Goal: Information Seeking & Learning: Find specific fact

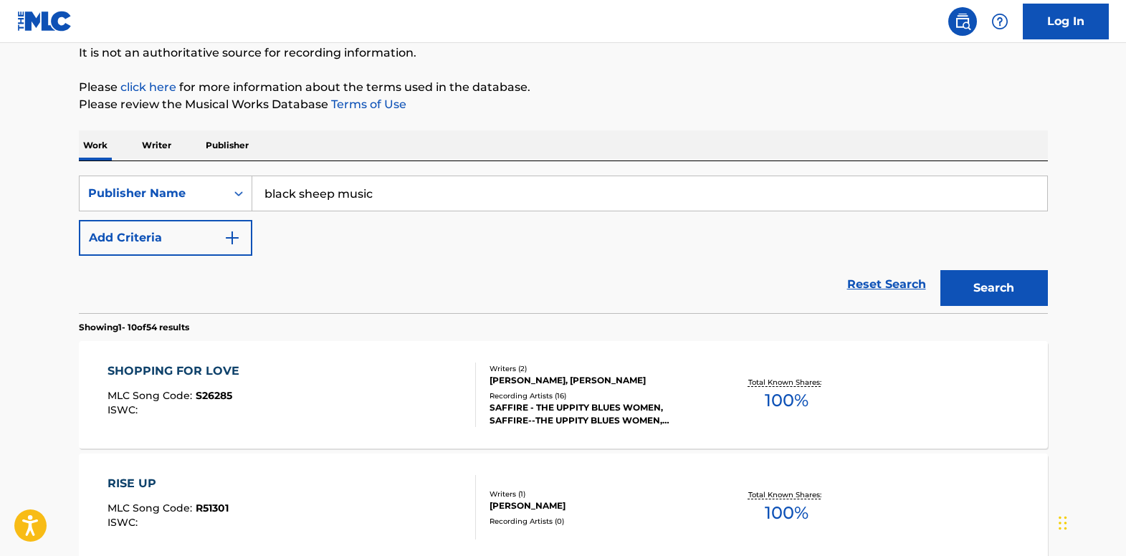
drag, startPoint x: 396, startPoint y: 206, endPoint x: 256, endPoint y: 195, distance: 140.9
click at [256, 195] on input "black sheep music" at bounding box center [649, 193] width 795 height 34
paste input "Can't Be Sure"
type input "Can't Be Sure"
click at [232, 230] on img "Search Form" at bounding box center [232, 237] width 17 height 17
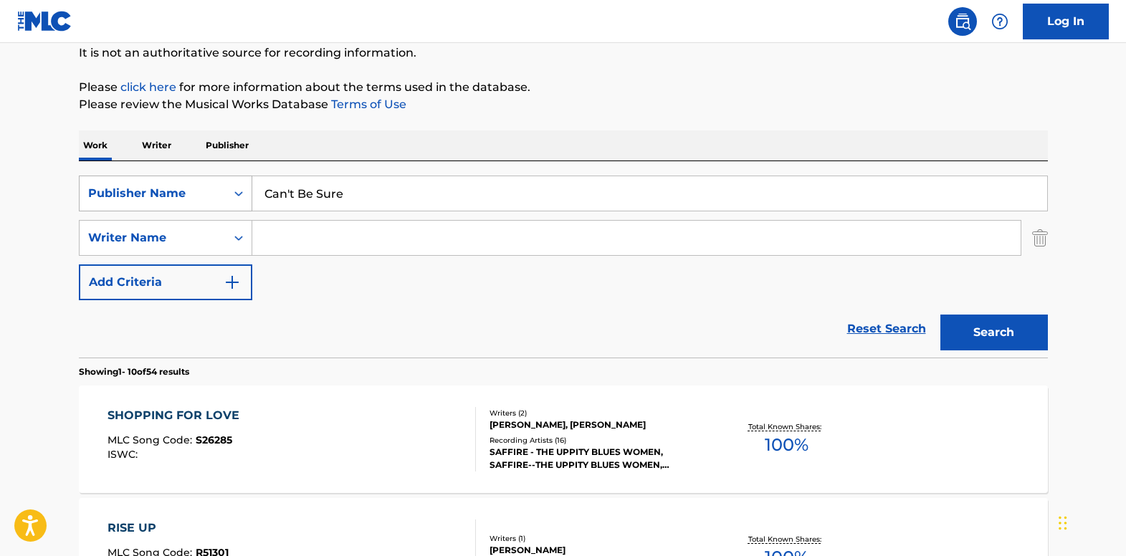
click at [211, 194] on div "Publisher Name" at bounding box center [152, 193] width 129 height 17
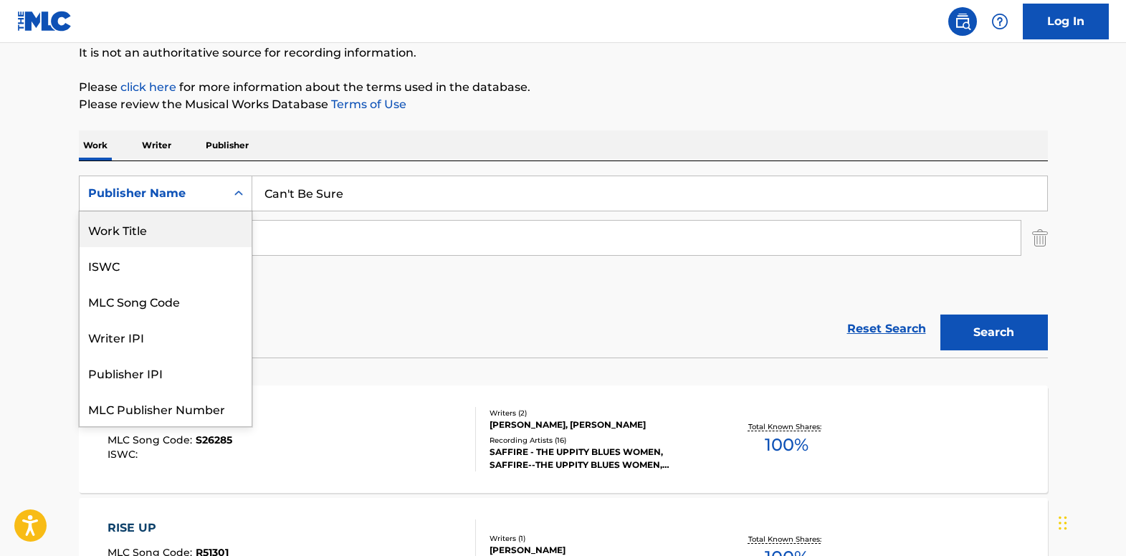
click at [212, 242] on div "Work Title" at bounding box center [166, 229] width 172 height 36
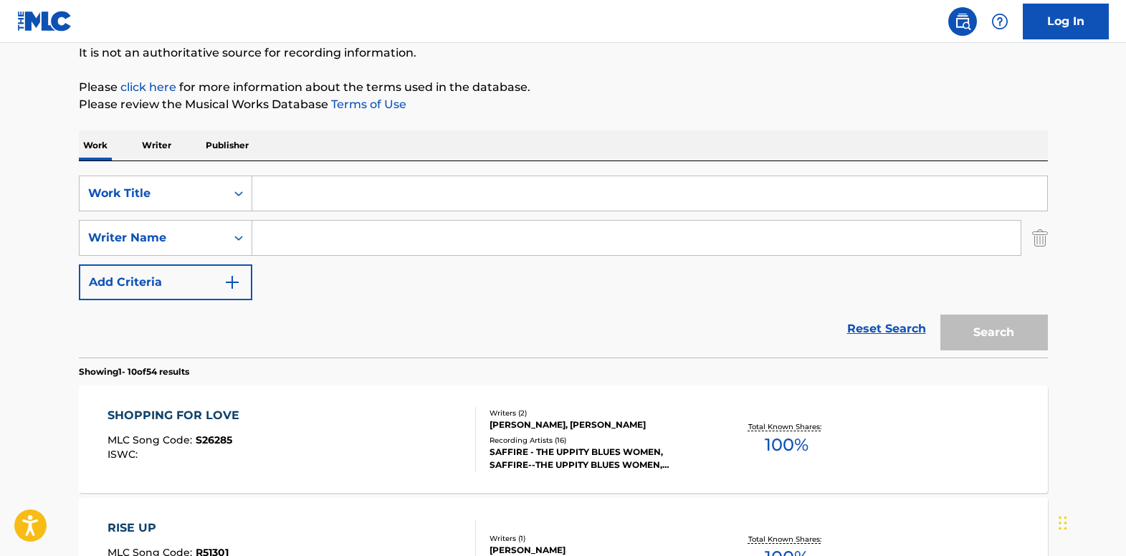
paste input "Can't Be Sure"
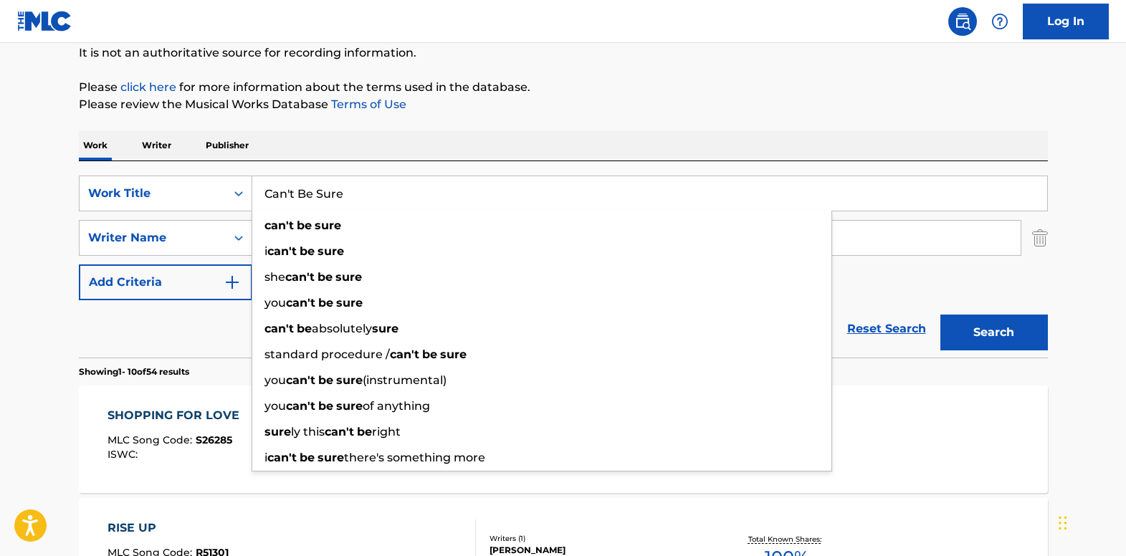
type input "Can't Be Sure"
click at [364, 144] on div "Work Writer Publisher" at bounding box center [563, 145] width 969 height 30
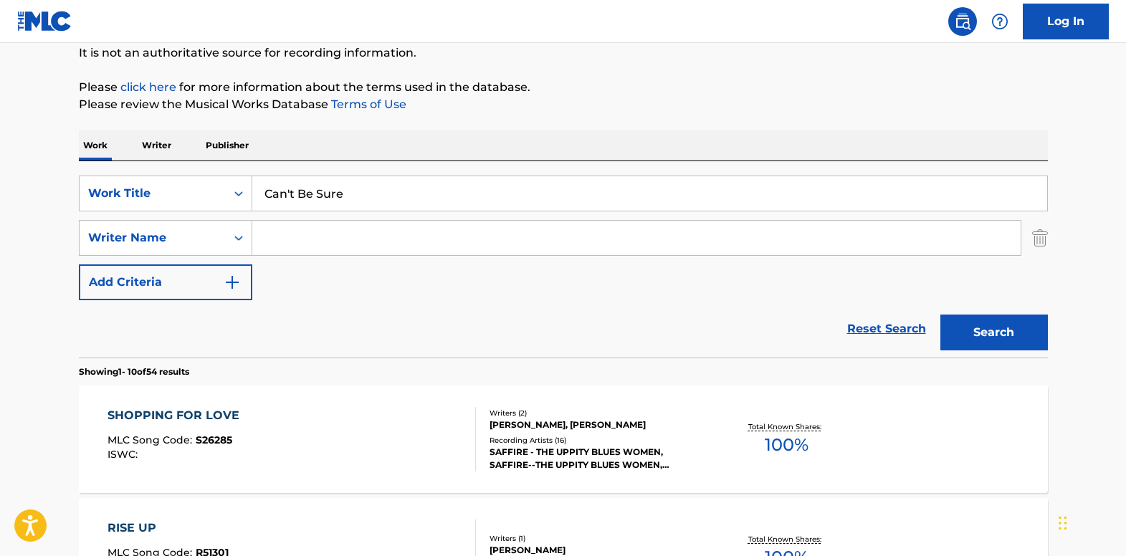
paste input "[PERSON_NAME]"
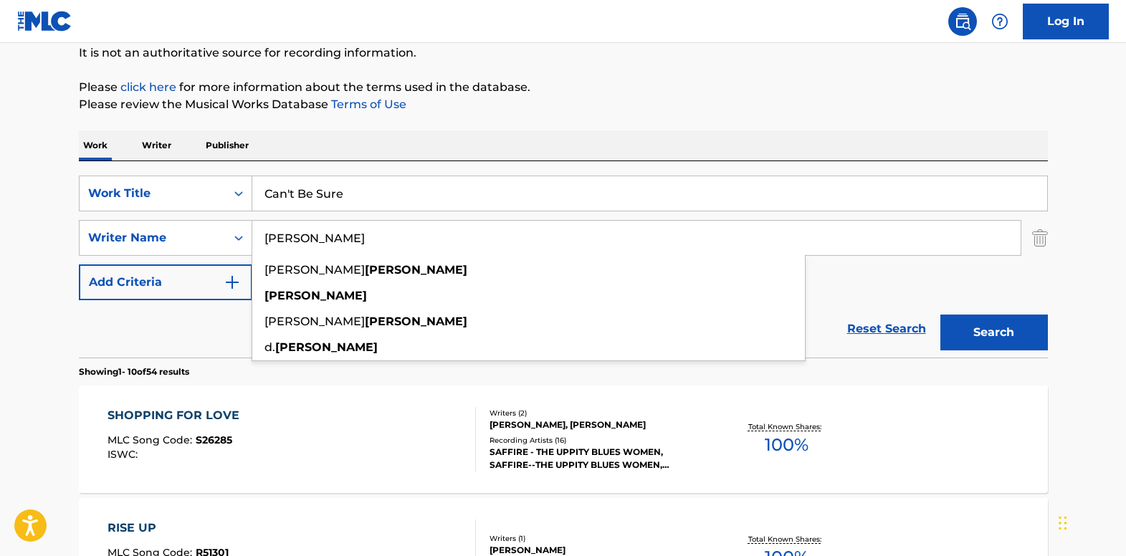
type input "[PERSON_NAME]"
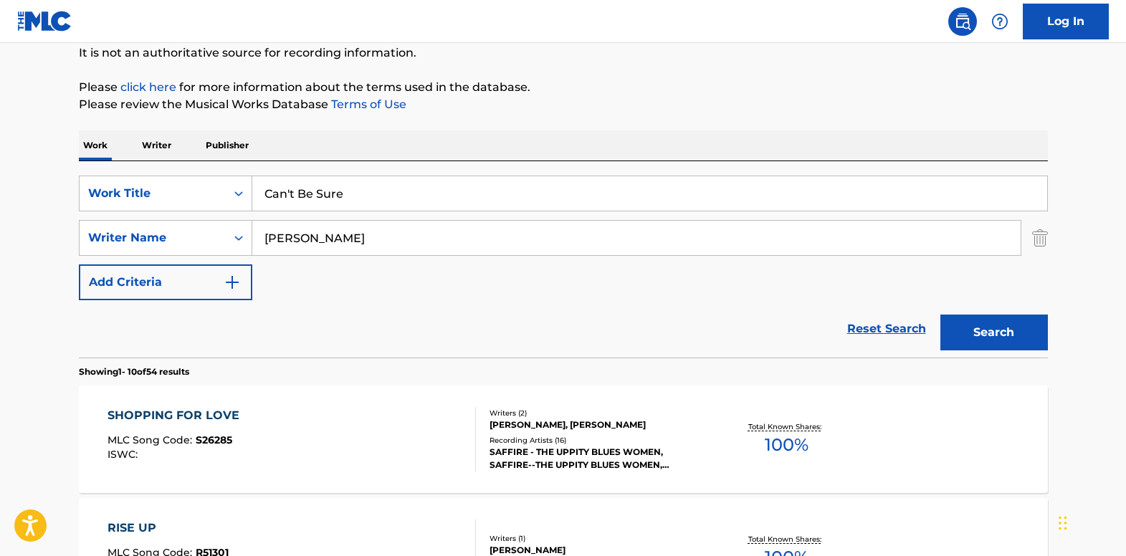
click at [994, 325] on button "Search" at bounding box center [995, 333] width 108 height 36
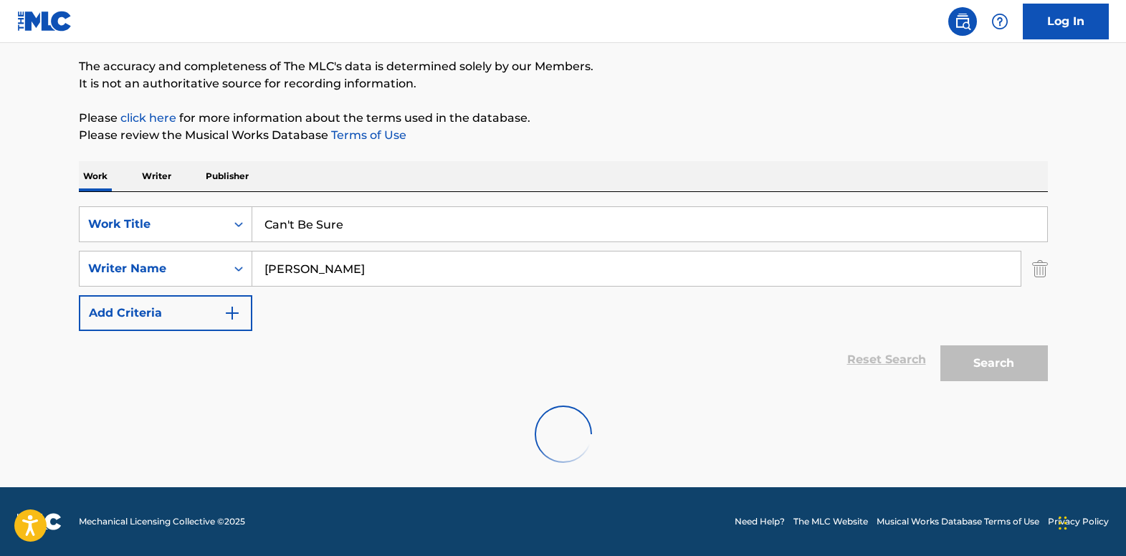
scroll to position [143, 0]
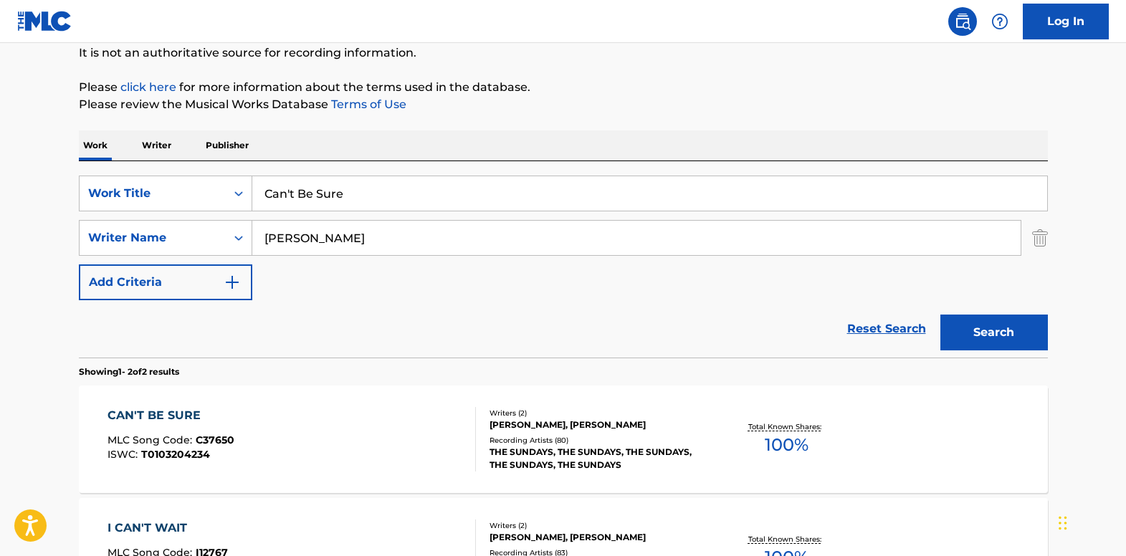
click at [167, 420] on div "CAN'T BE SURE" at bounding box center [171, 415] width 127 height 17
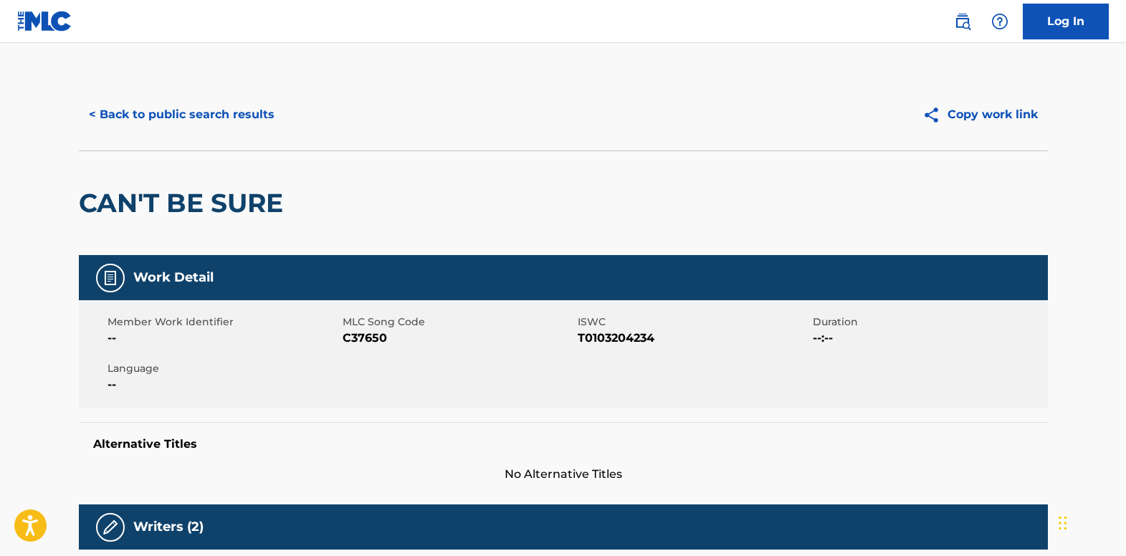
click at [211, 112] on button "< Back to public search results" at bounding box center [182, 115] width 206 height 36
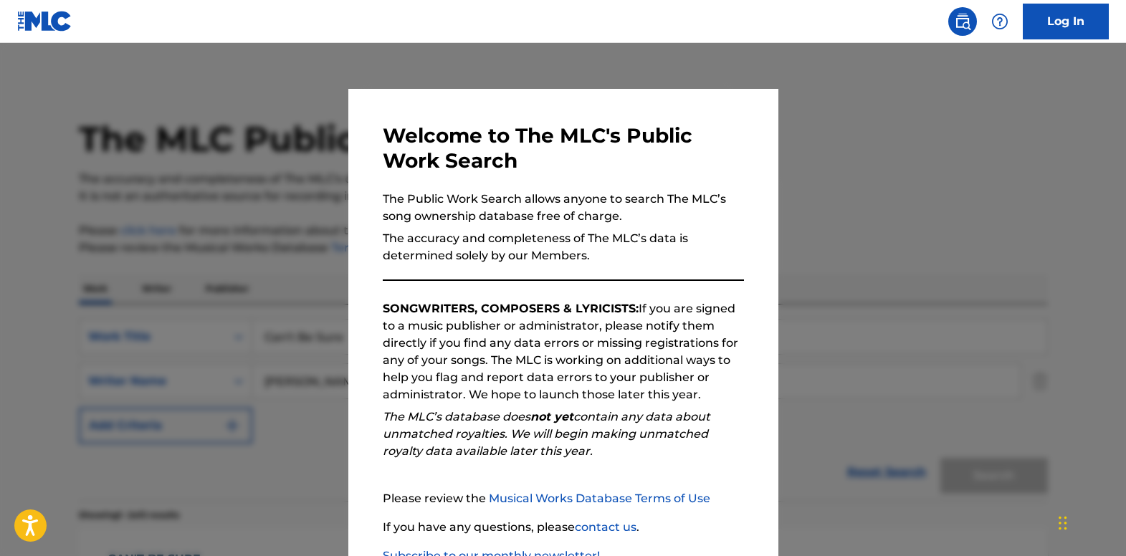
scroll to position [143, 0]
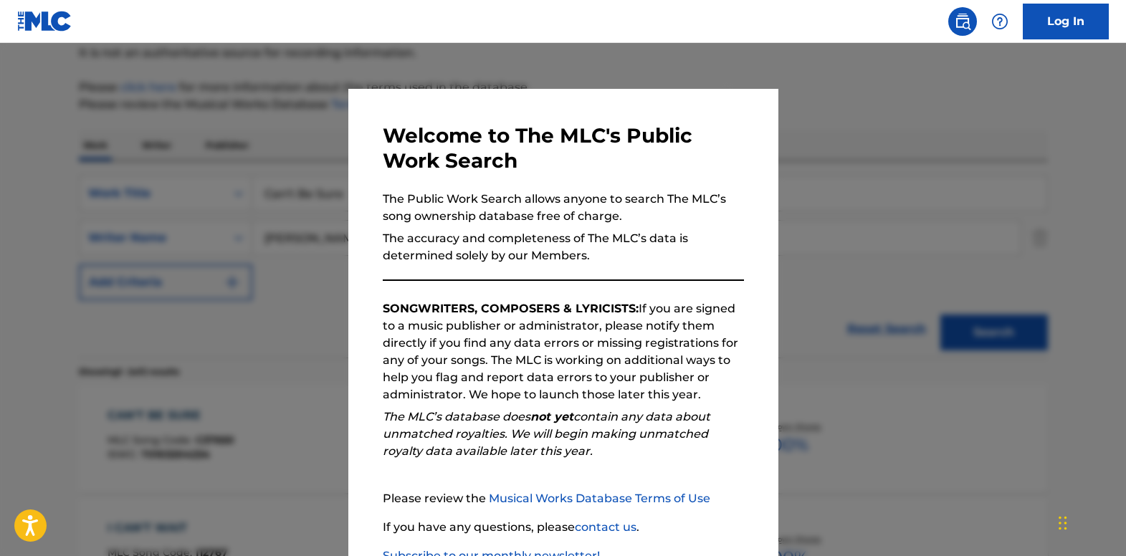
click at [172, 71] on div at bounding box center [563, 321] width 1126 height 556
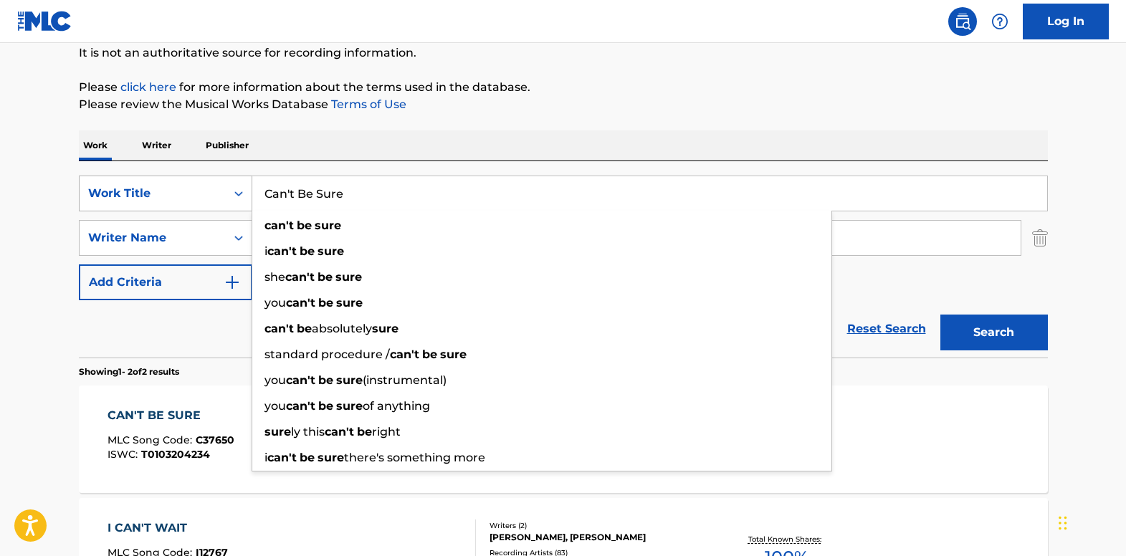
drag, startPoint x: 362, startPoint y: 201, endPoint x: 243, endPoint y: 196, distance: 119.1
click at [243, 196] on div "SearchWithCriteria134245b2-bd53-4b73-9cc0-8f351884422c Work Title Can't Be Sure…" at bounding box center [563, 194] width 969 height 36
